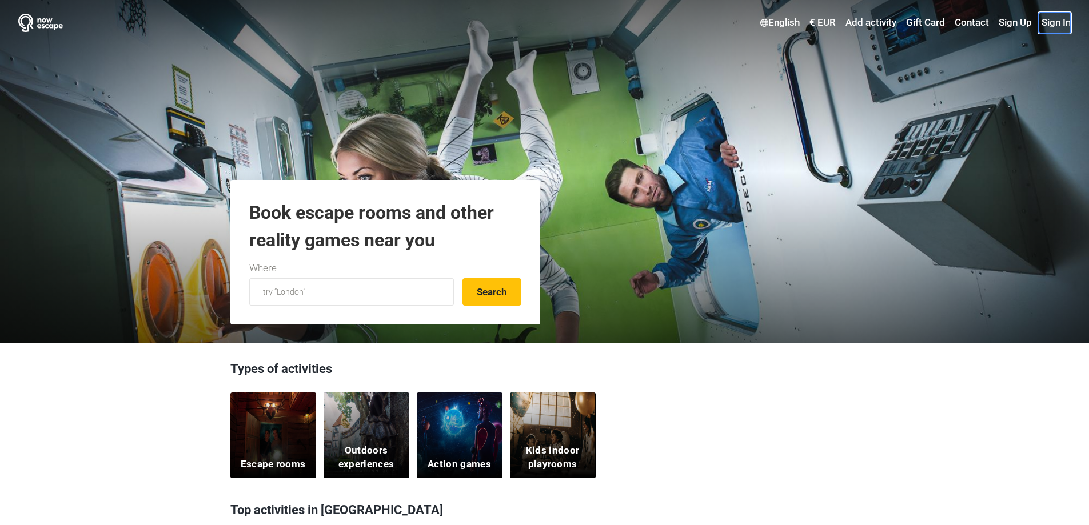
click at [1062, 23] on link "Sign In" at bounding box center [1055, 23] width 32 height 21
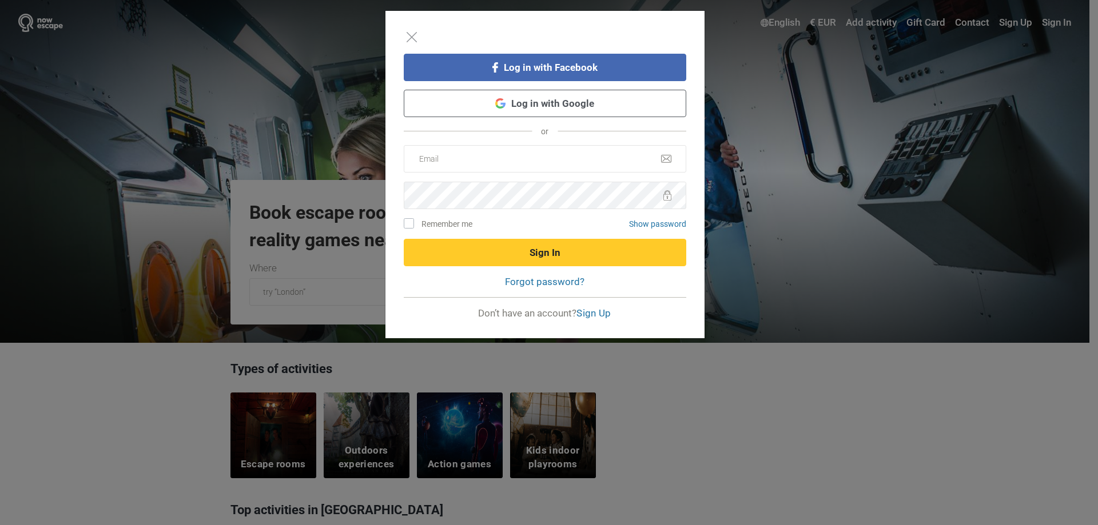
click at [573, 107] on link "Log in with Google" at bounding box center [545, 103] width 282 height 27
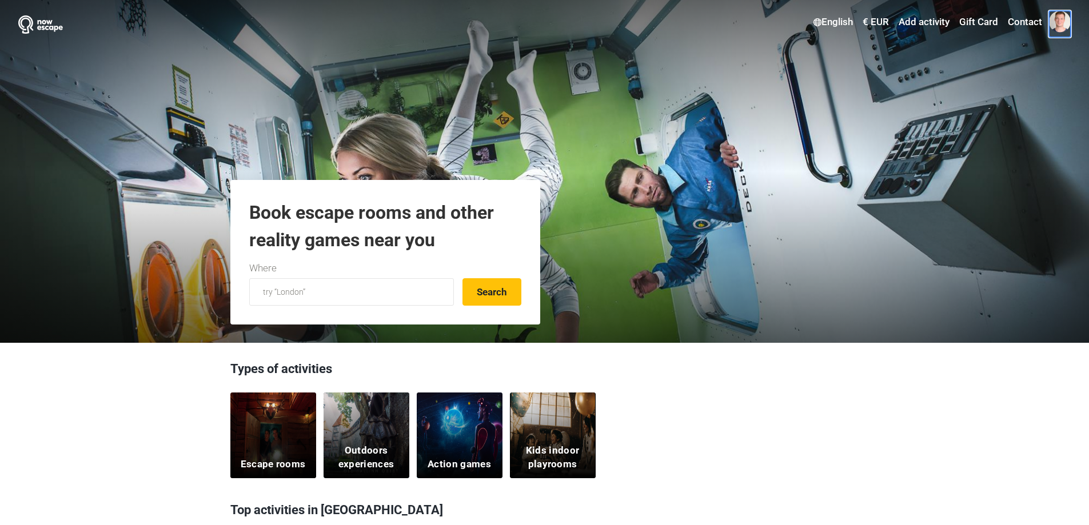
click at [1059, 18] on span at bounding box center [1060, 22] width 22 height 22
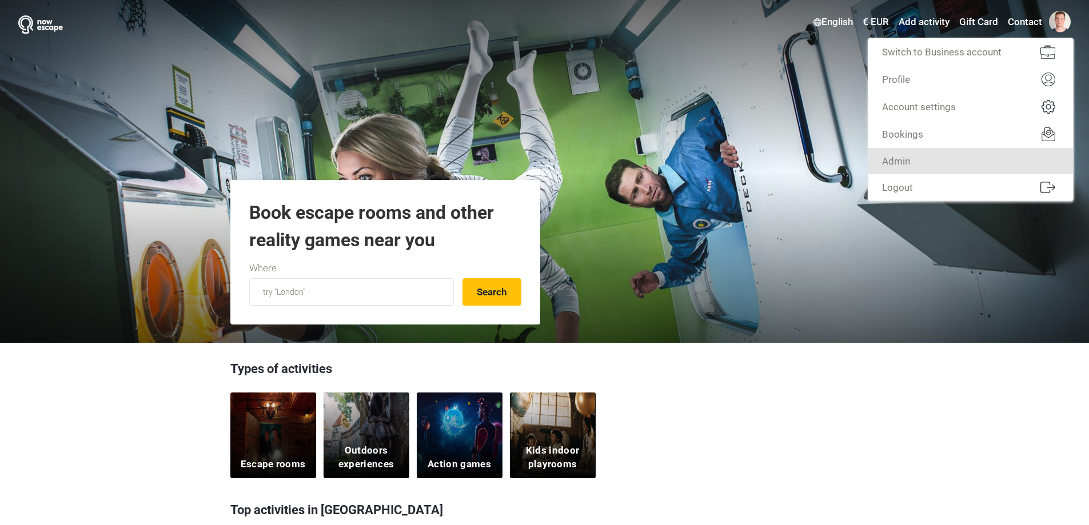
click at [922, 166] on link "Admin" at bounding box center [970, 161] width 205 height 26
